Goal: Information Seeking & Learning: Learn about a topic

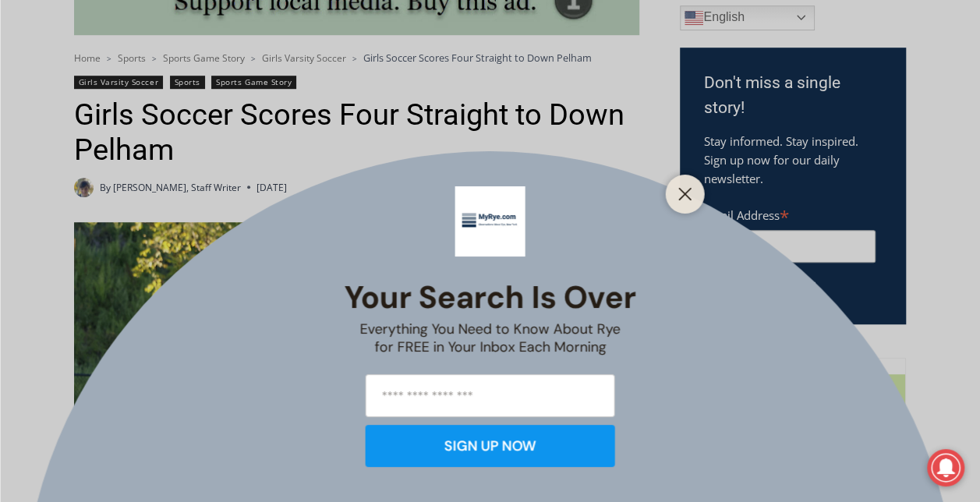
scroll to position [468, 0]
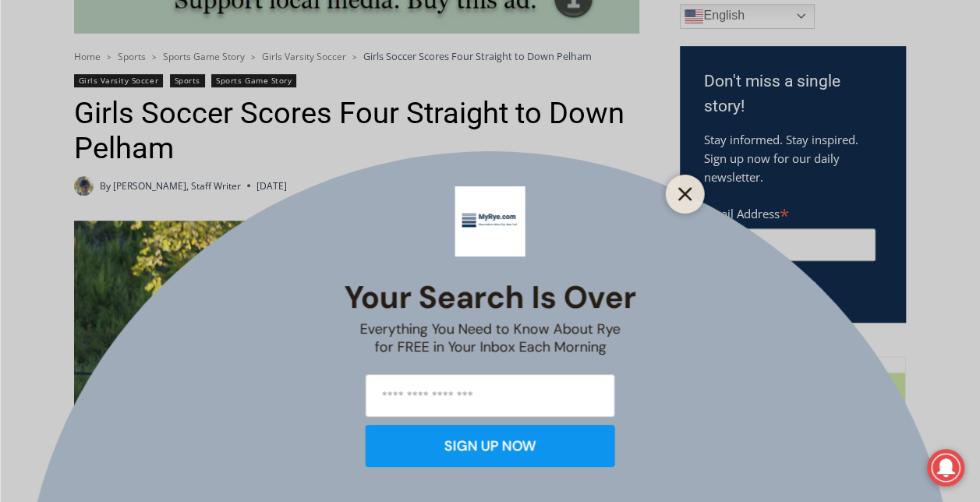
click at [680, 199] on line "Close" at bounding box center [684, 194] width 11 height 11
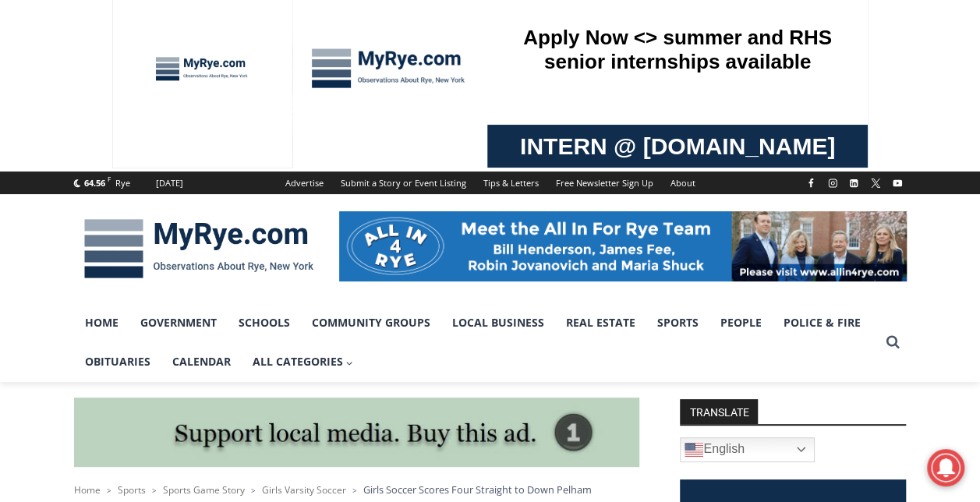
scroll to position [0, 0]
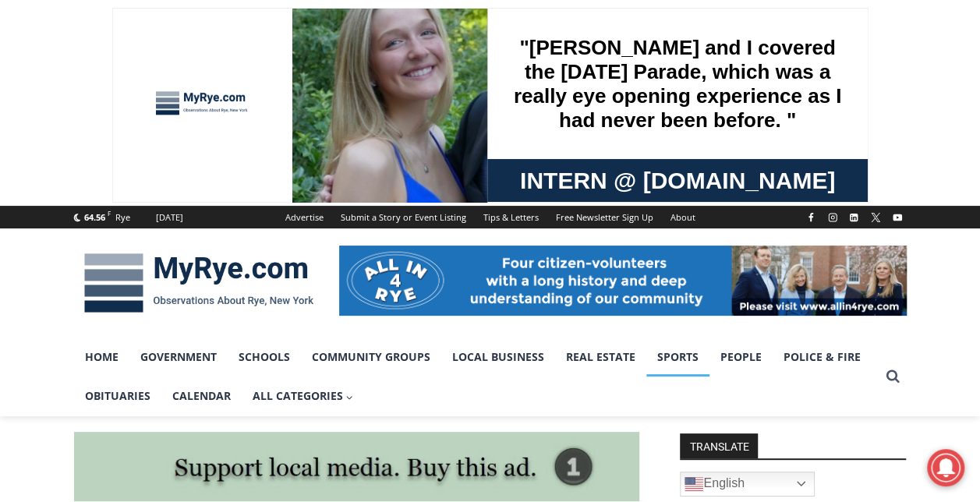
click at [670, 364] on link "Sports" at bounding box center [677, 357] width 63 height 39
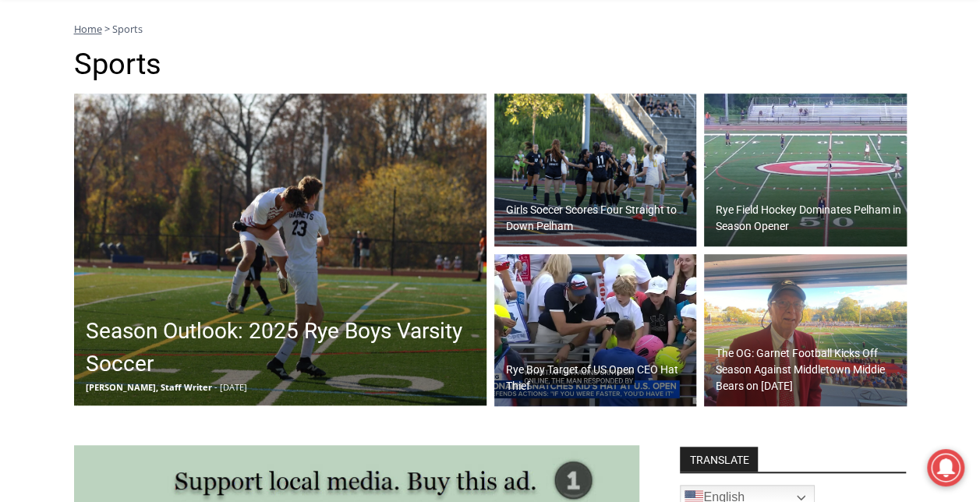
scroll to position [439, 0]
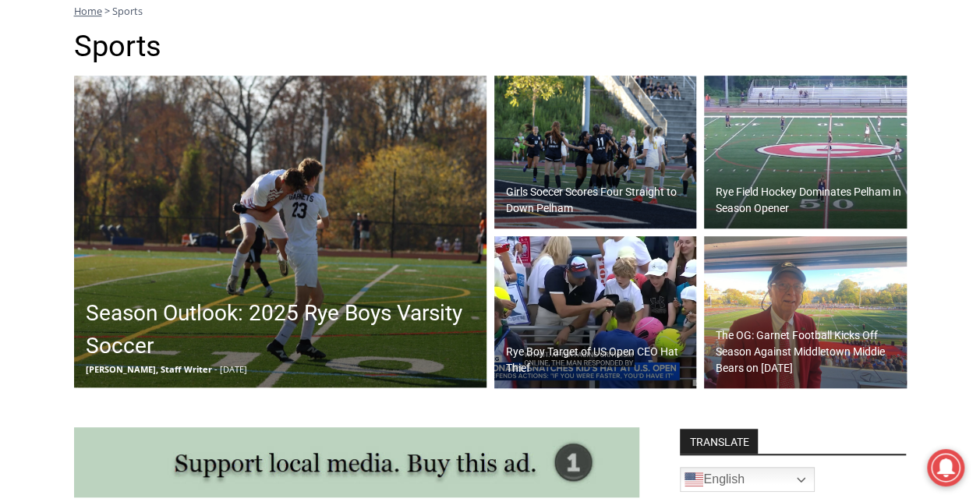
click at [606, 323] on img at bounding box center [595, 312] width 203 height 153
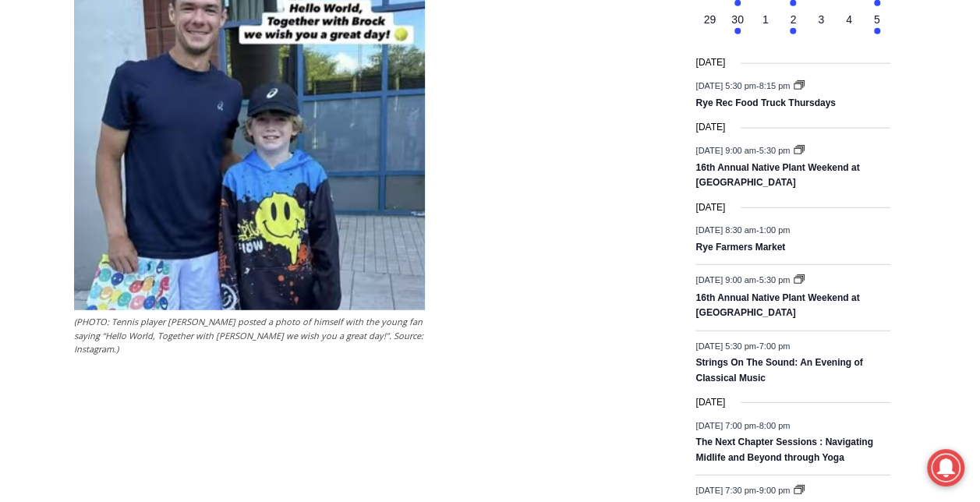
scroll to position [1974, 0]
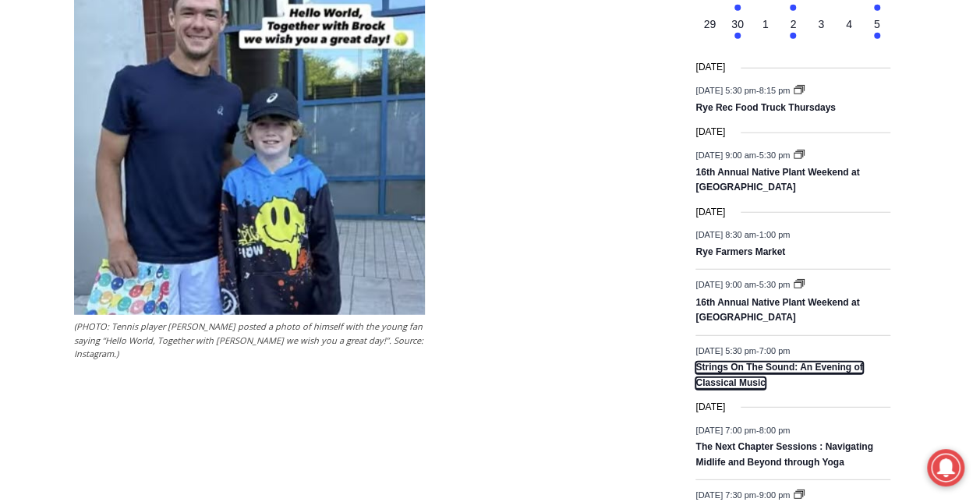
click at [826, 373] on link "Strings On The Sound: An Evening of Classical Music" at bounding box center [778, 375] width 167 height 27
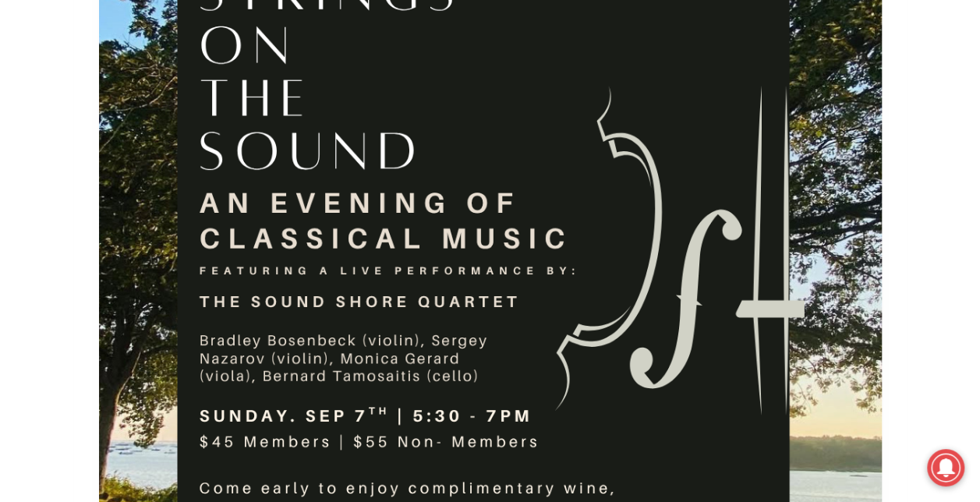
scroll to position [788, 0]
